Goal: Task Accomplishment & Management: Use online tool/utility

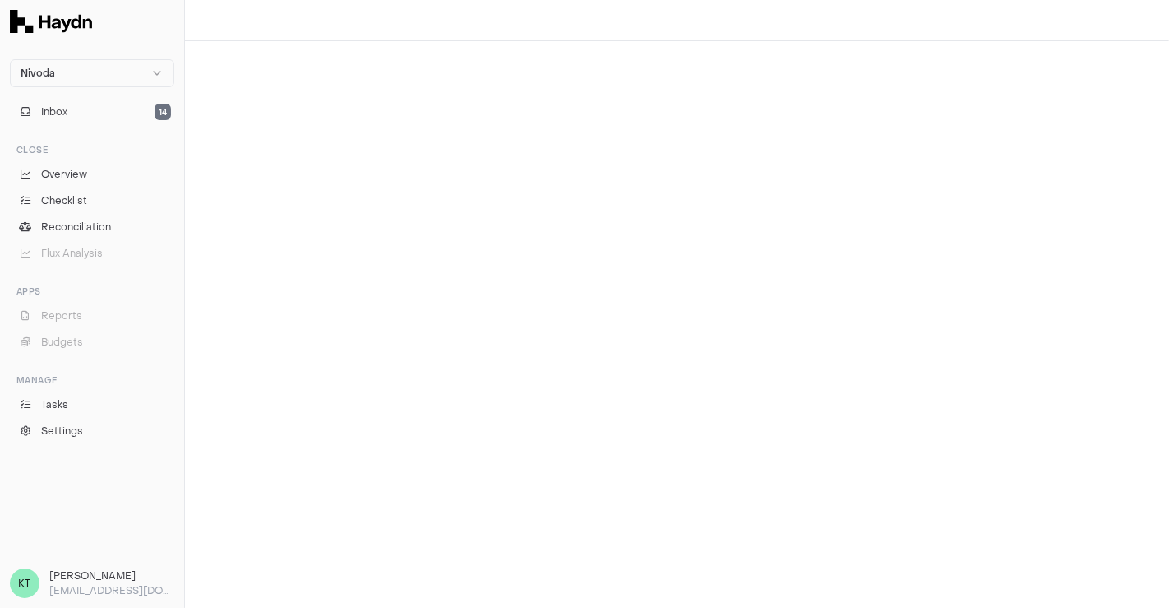
click at [88, 212] on ul "Overview Checklist Reconciliation Flux Analysis" at bounding box center [92, 214] width 164 height 102
click at [65, 204] on span "Checklist" at bounding box center [64, 200] width 46 height 15
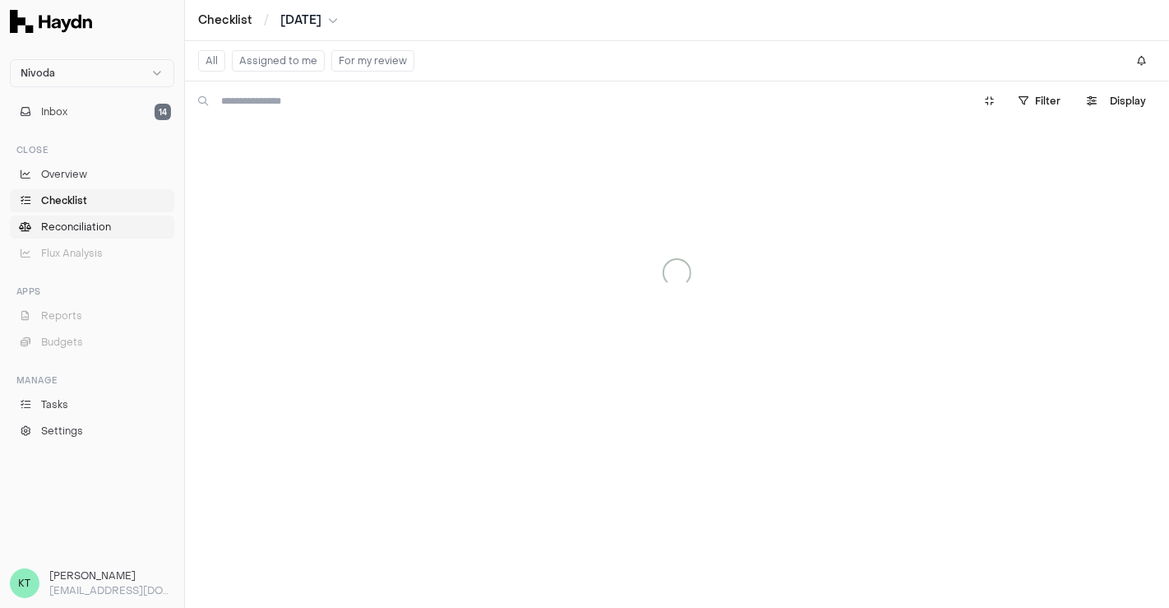
click at [107, 229] on span "Reconciliation" at bounding box center [76, 227] width 70 height 15
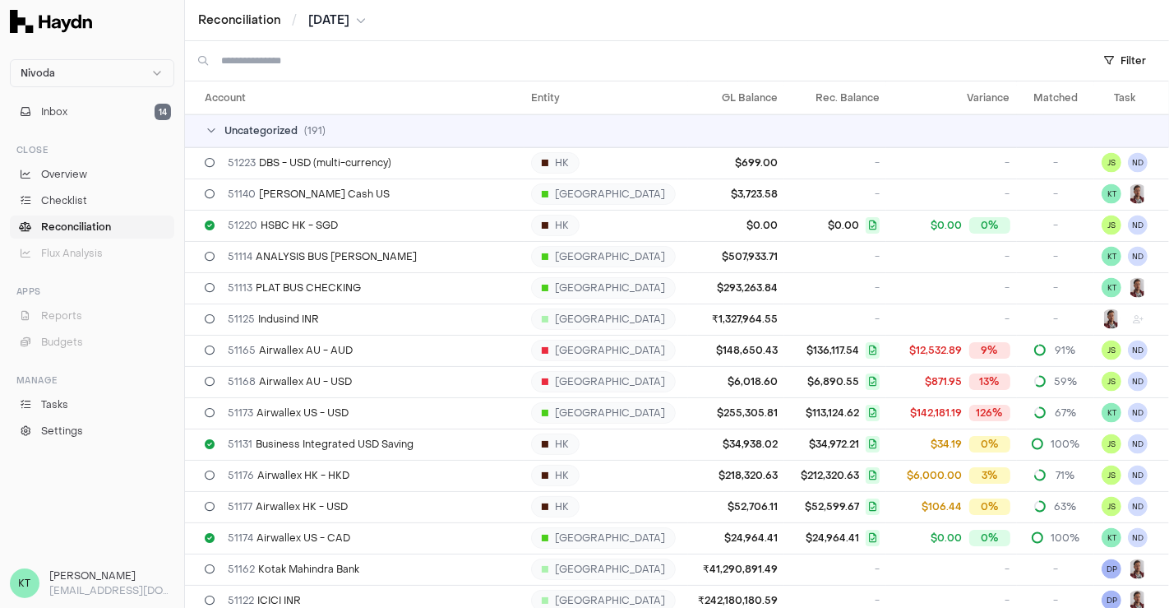
scroll to position [2274, 0]
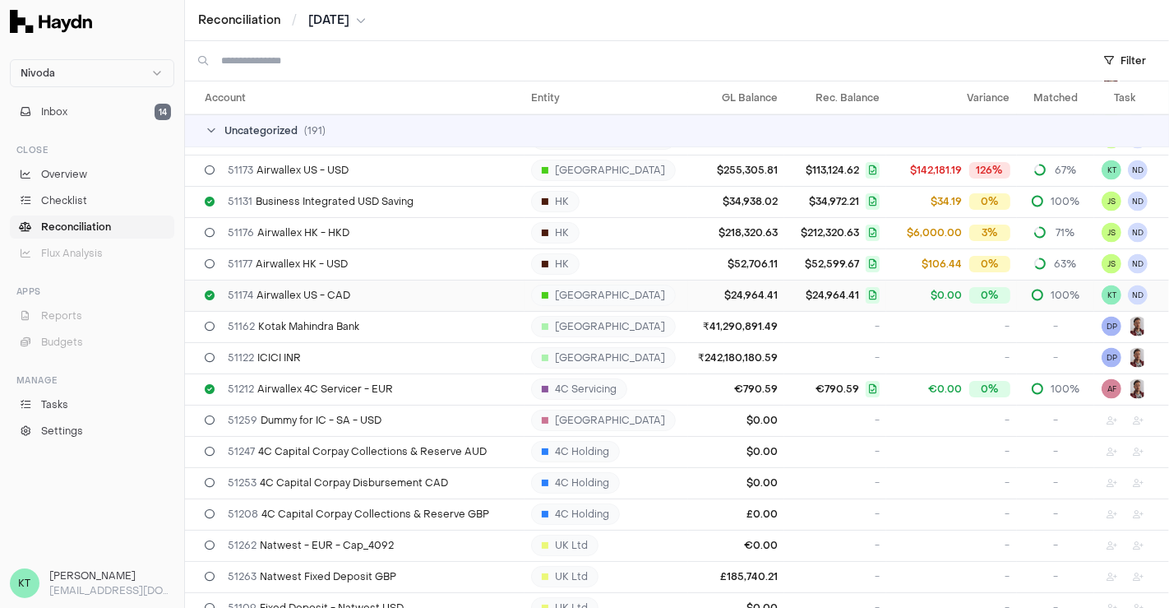
click at [359, 297] on div "51174 Airwallex US - CAD" at bounding box center [361, 295] width 313 height 13
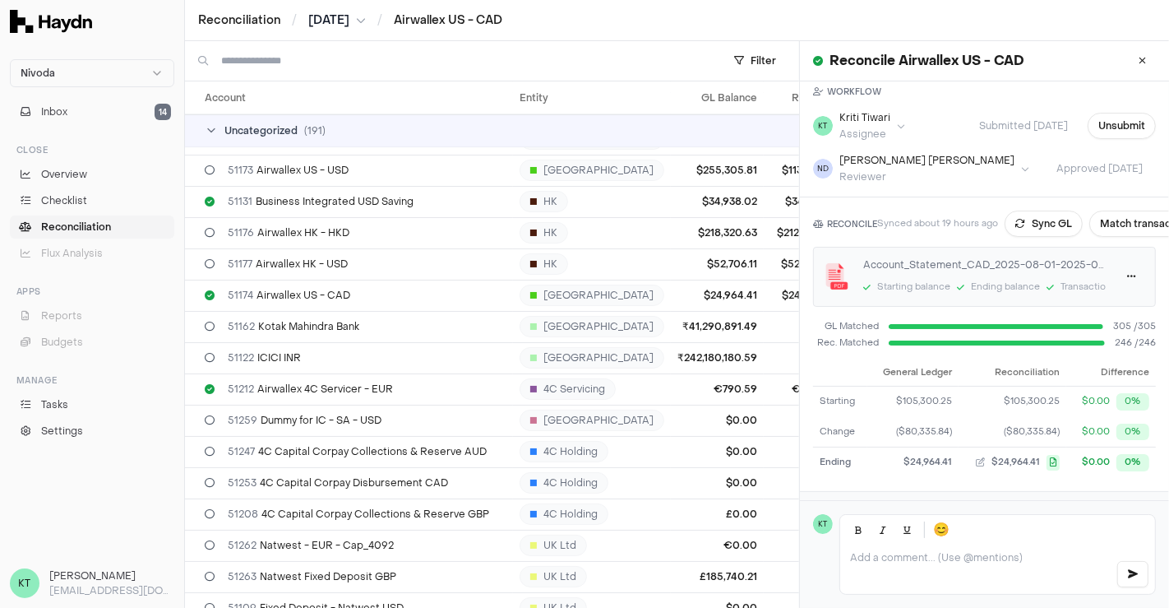
scroll to position [58, 0]
